Goal: Information Seeking & Learning: Check status

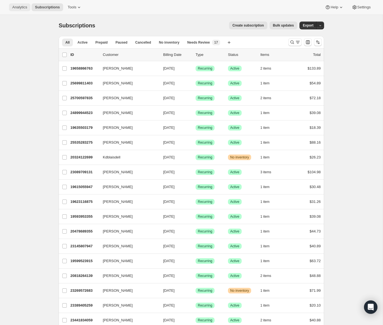
click at [21, 7] on span "Analytics" at bounding box center [19, 7] width 15 height 4
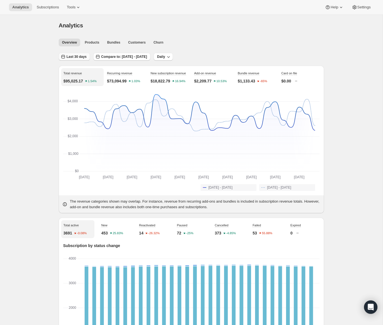
click at [82, 58] on span "Last 30 days" at bounding box center [77, 57] width 20 height 4
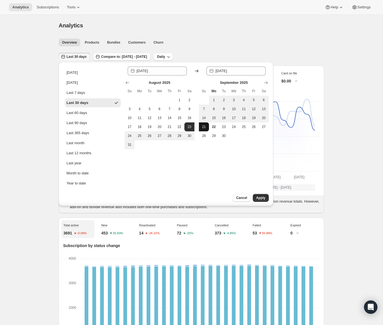
drag, startPoint x: 214, startPoint y: 100, endPoint x: 207, endPoint y: 123, distance: 24.2
click at [214, 100] on span "1" at bounding box center [214, 100] width 6 height 4
type input "[DATE]"
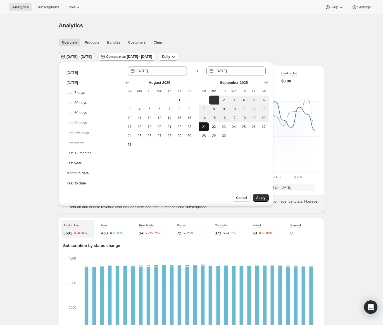
click at [204, 129] on button "21" at bounding box center [204, 126] width 10 height 9
type input "[DATE]"
click at [265, 196] on button "Apply" at bounding box center [261, 198] width 16 height 8
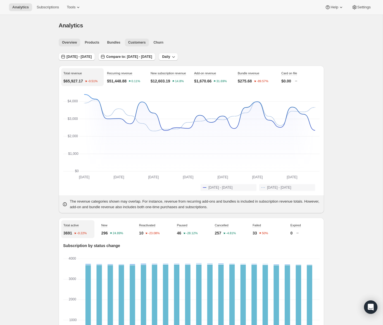
click at [138, 41] on span "Customers" at bounding box center [137, 42] width 18 height 4
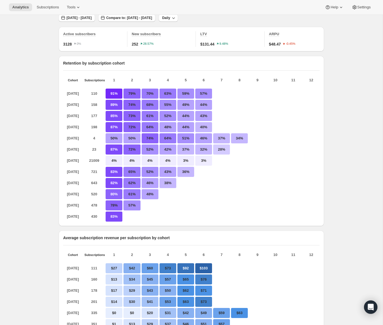
scroll to position [39, 0]
drag, startPoint x: 108, startPoint y: 140, endPoint x: 136, endPoint y: 140, distance: 28.8
click at [136, 140] on div "[DATE] 4 50% 50% 74% 64% 51% 46% 37% 34%" at bounding box center [191, 139] width 257 height 10
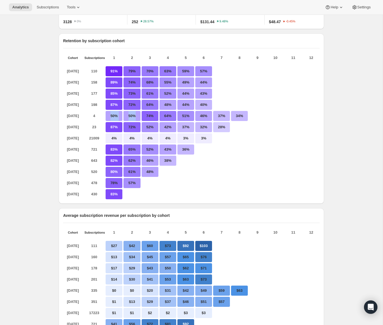
scroll to position [0, 0]
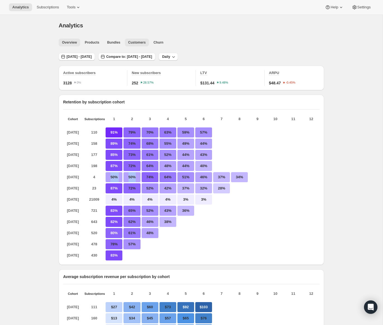
click at [68, 42] on span "Overview" at bounding box center [69, 42] width 15 height 4
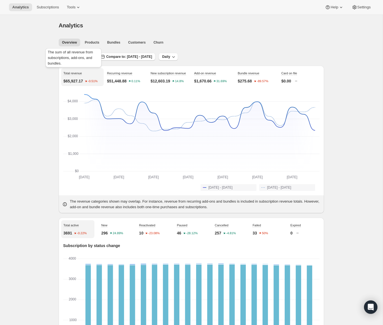
click at [74, 59] on div "The sum of all revenue from subscriptions, add-ons, and bundles." at bounding box center [73, 58] width 58 height 23
click at [73, 57] on span "[DATE] - [DATE]" at bounding box center [79, 57] width 25 height 4
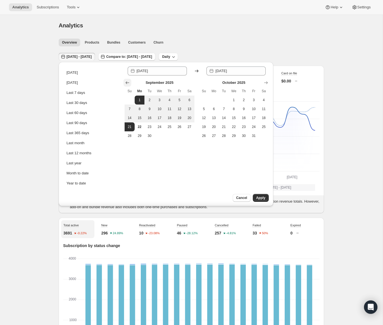
click at [129, 83] on icon "Show previous month, August 2025" at bounding box center [128, 82] width 4 height 3
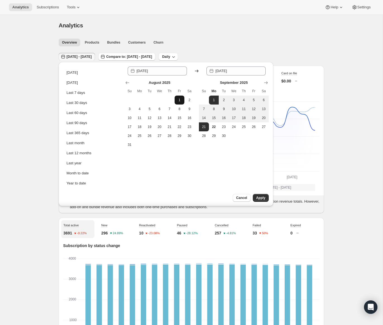
click at [182, 102] on span "1" at bounding box center [180, 100] width 6 height 4
type input "[DATE]"
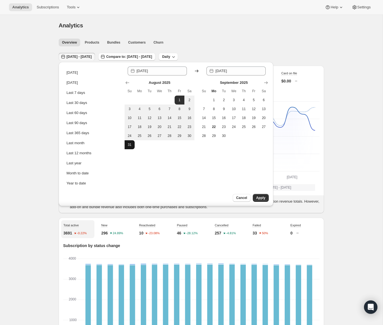
click at [130, 145] on span "31" at bounding box center [130, 145] width 6 height 4
type input "[DATE]"
click at [265, 199] on span "Apply" at bounding box center [260, 198] width 9 height 4
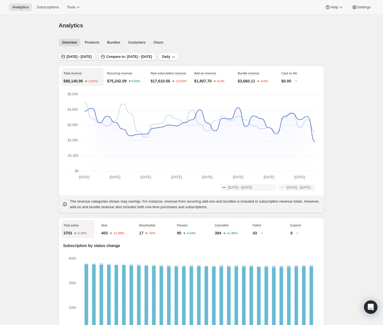
click at [78, 56] on span "[DATE] - [DATE]" at bounding box center [79, 57] width 25 height 4
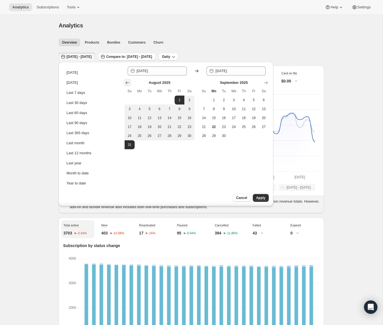
click at [128, 82] on icon "Show previous month, July 2025" at bounding box center [128, 83] width 6 height 6
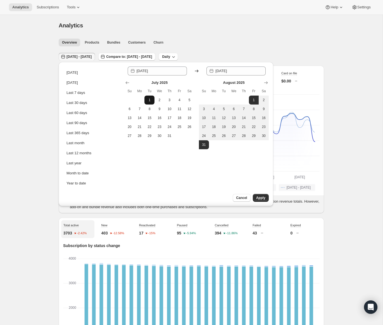
click at [152, 101] on button "1" at bounding box center [150, 100] width 10 height 9
type input "[DATE]"
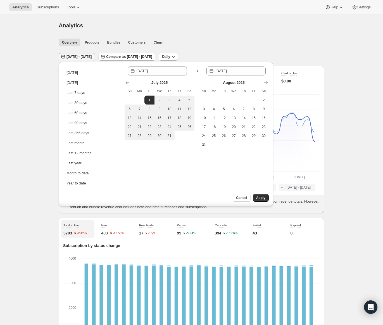
drag, startPoint x: 170, startPoint y: 136, endPoint x: 184, endPoint y: 146, distance: 17.2
click at [170, 136] on span "31" at bounding box center [170, 136] width 6 height 4
type input "[DATE]"
click at [262, 199] on span "Apply" at bounding box center [260, 198] width 9 height 4
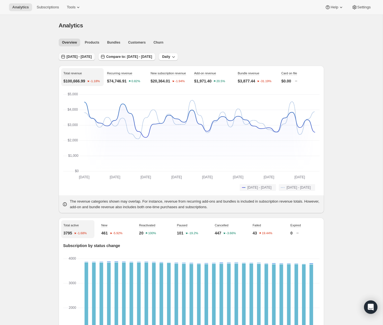
click at [88, 55] on span "[DATE] - [DATE]" at bounding box center [79, 57] width 25 height 4
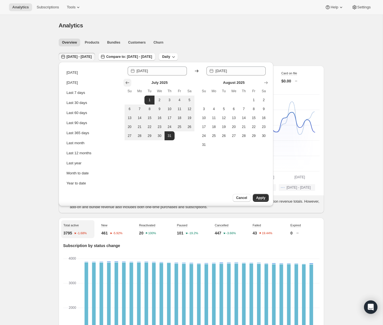
click at [128, 81] on icon "Show previous month, June 2025" at bounding box center [128, 83] width 6 height 6
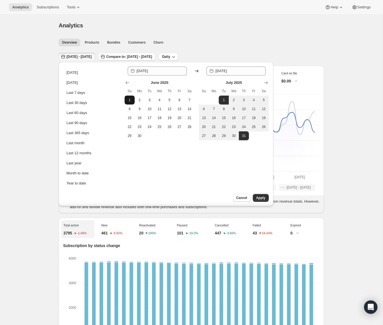
click at [132, 100] on span "1" at bounding box center [130, 100] width 6 height 4
type input "[DATE]"
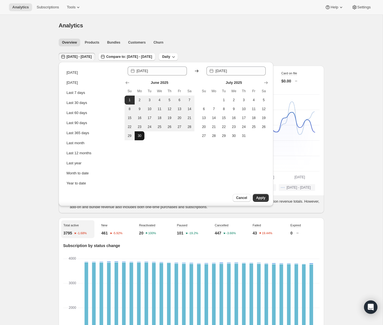
click at [143, 137] on button "30" at bounding box center [140, 135] width 10 height 9
type input "[DATE]"
click at [261, 197] on span "Apply" at bounding box center [260, 198] width 9 height 4
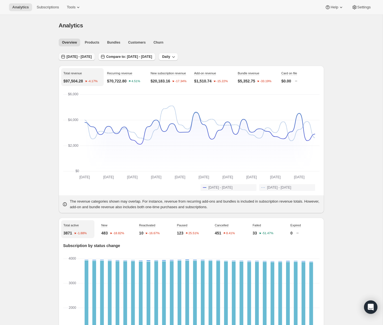
click at [72, 57] on span "[DATE] - [DATE]" at bounding box center [79, 57] width 25 height 4
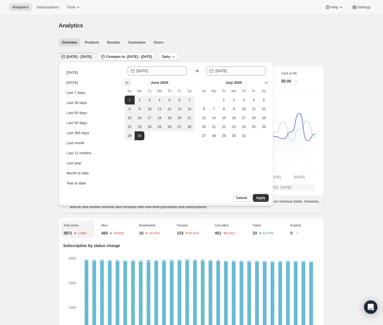
drag, startPoint x: 129, startPoint y: 82, endPoint x: 134, endPoint y: 87, distance: 7.5
click at [129, 82] on icon "Show previous month, May 2025" at bounding box center [128, 83] width 6 height 6
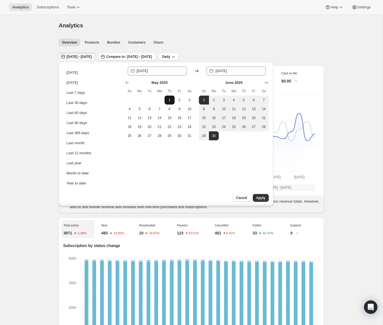
click at [171, 101] on span "1" at bounding box center [170, 100] width 6 height 4
type input "[DATE]"
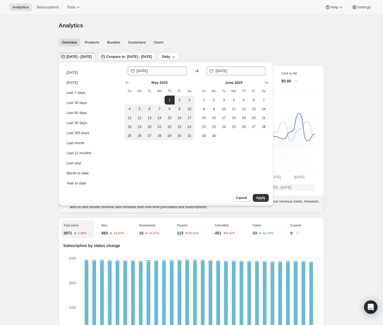
drag, startPoint x: 188, startPoint y: 134, endPoint x: 216, endPoint y: 160, distance: 37.6
click at [189, 134] on span "31" at bounding box center [190, 136] width 6 height 4
type input "[DATE]"
click at [262, 200] on span "Apply" at bounding box center [260, 198] width 9 height 4
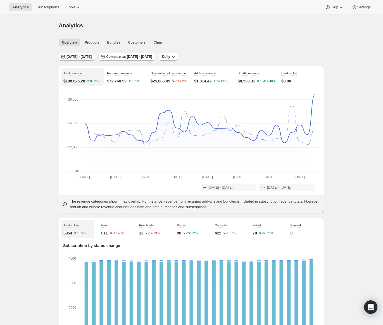
click at [78, 58] on span "[DATE] - [DATE]" at bounding box center [79, 57] width 25 height 4
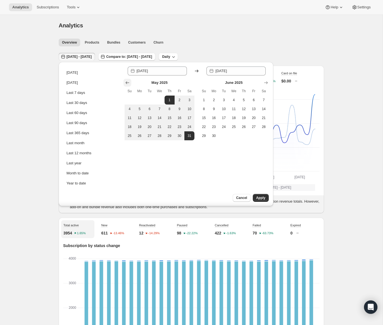
click at [128, 82] on icon "Show previous month, April 2025" at bounding box center [128, 83] width 6 height 6
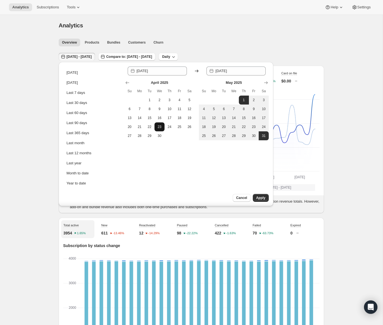
drag, startPoint x: 150, startPoint y: 99, endPoint x: 164, endPoint y: 123, distance: 28.0
click at [150, 99] on span "1" at bounding box center [150, 100] width 6 height 4
type input "[DATE]"
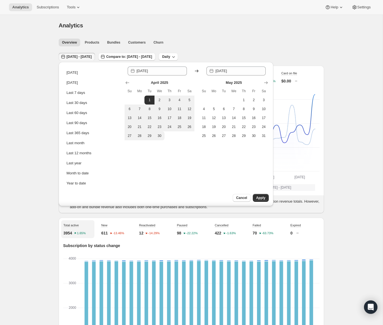
drag, startPoint x: 164, startPoint y: 136, endPoint x: 167, endPoint y: 138, distance: 3.9
click at [164, 136] on button "30" at bounding box center [160, 135] width 10 height 9
type input "[DATE]"
click at [263, 198] on span "Apply" at bounding box center [260, 198] width 9 height 4
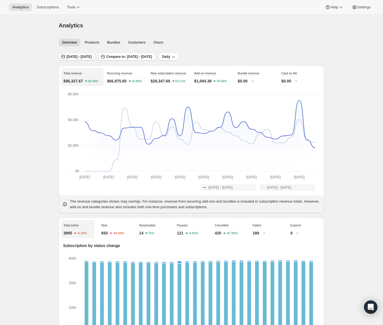
click at [92, 57] on span "[DATE] - [DATE]" at bounding box center [79, 57] width 25 height 4
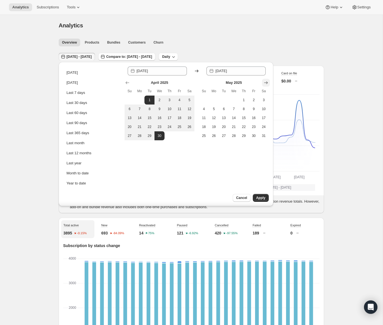
click at [268, 85] on icon "Show next month, June 2025" at bounding box center [266, 83] width 6 height 6
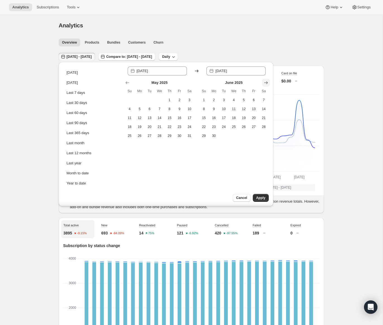
click at [268, 84] on icon "Show next month, July 2025" at bounding box center [266, 83] width 6 height 6
click at [81, 91] on div "Last 7 days" at bounding box center [76, 93] width 19 height 6
type input "[DATE]"
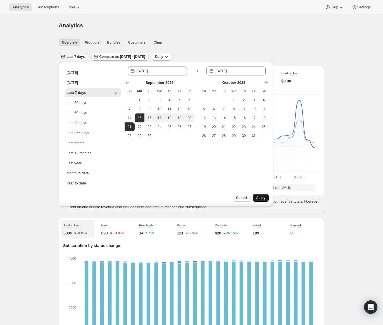
click at [265, 199] on span "Apply" at bounding box center [260, 198] width 9 height 4
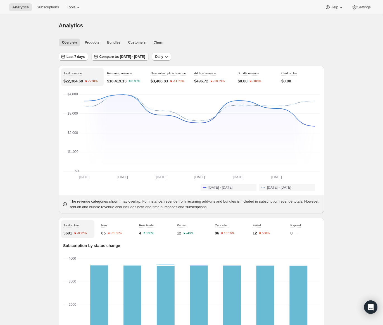
click at [126, 58] on span "Compare to: [DATE] - [DATE]" at bounding box center [122, 57] width 46 height 4
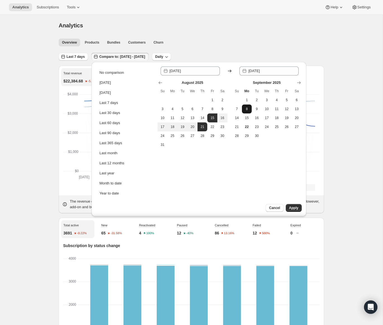
click at [249, 109] on span "8" at bounding box center [247, 109] width 6 height 4
type input "[DATE]"
click at [237, 116] on span "14" at bounding box center [237, 118] width 6 height 4
type input "[DATE]"
click at [294, 207] on span "Apply" at bounding box center [293, 208] width 9 height 4
